Goal: Navigation & Orientation: Go to known website

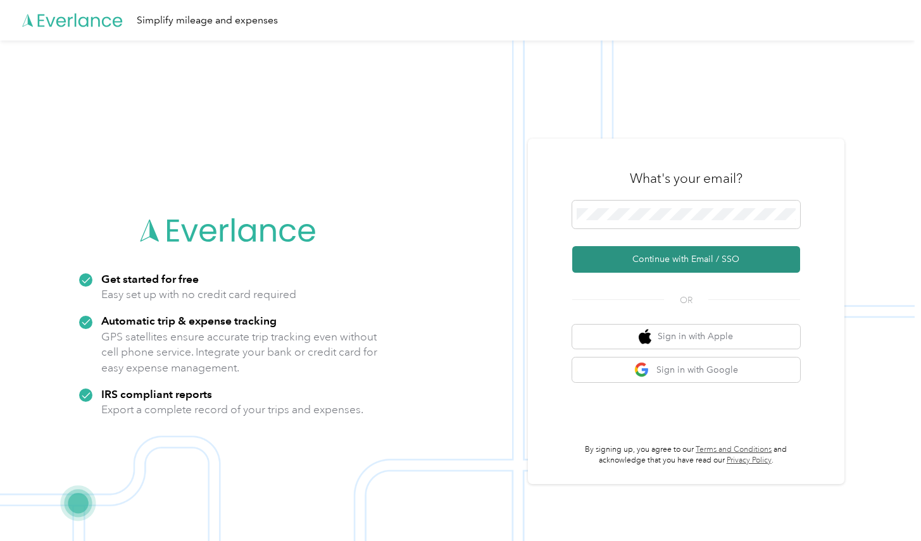
click at [716, 260] on button "Continue with Email / SSO" at bounding box center [686, 259] width 228 height 27
